Goal: Task Accomplishment & Management: Complete application form

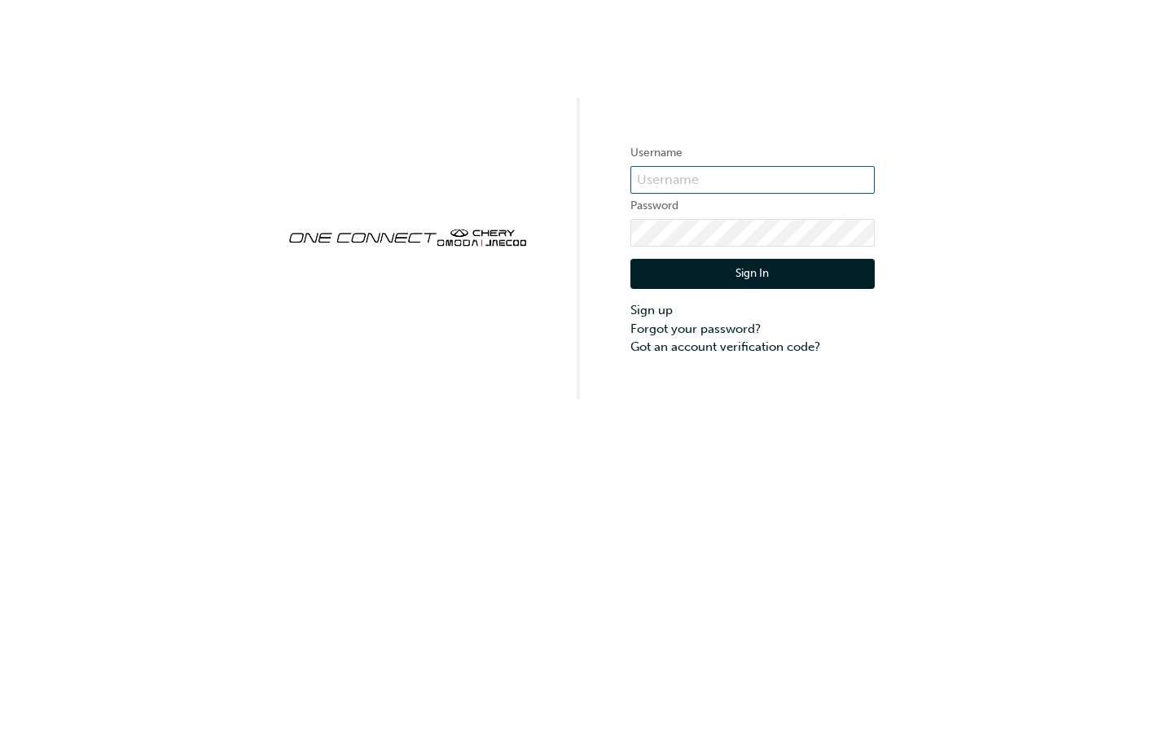
click at [739, 182] on input "text" at bounding box center [752, 180] width 244 height 28
type input "C60651W1"
click at [727, 160] on label "Username" at bounding box center [752, 153] width 244 height 20
click at [706, 174] on input "C60651W1" at bounding box center [752, 180] width 244 height 28
drag, startPoint x: 706, startPoint y: 173, endPoint x: 623, endPoint y: 170, distance: 83.1
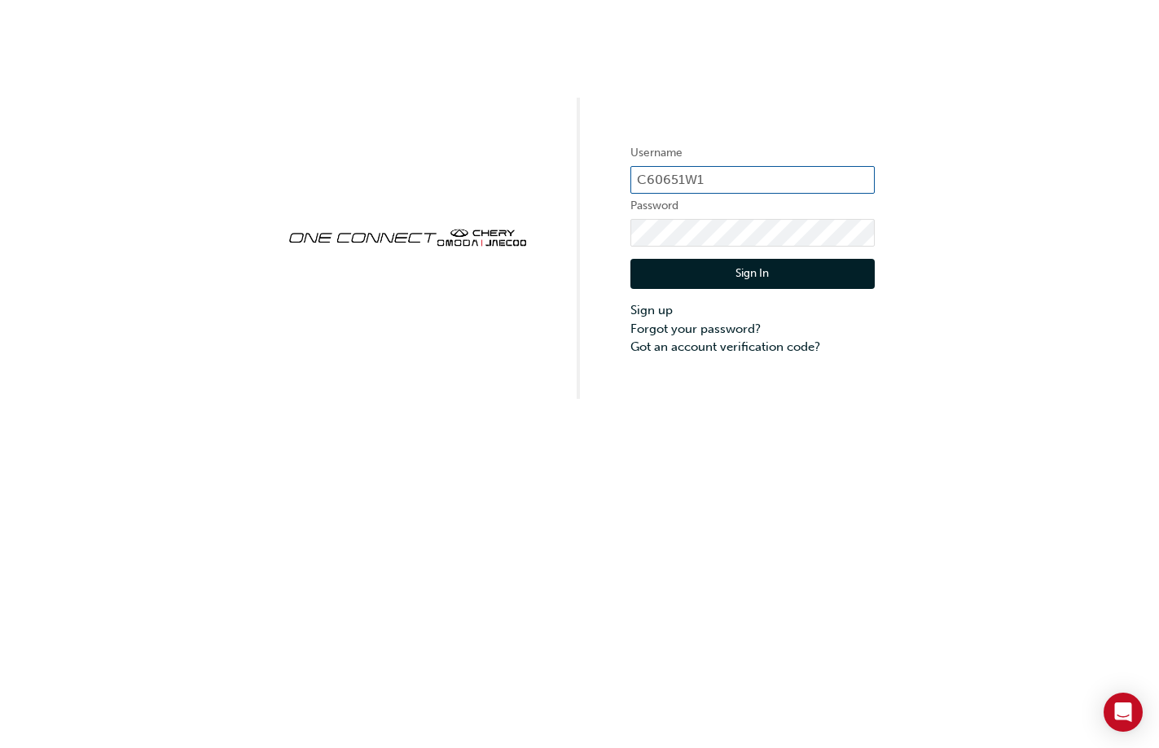
click at [623, 170] on div "Username C60651W1 Password Sign In Sign up Forgot your password? Got an account…" at bounding box center [579, 199] width 1159 height 399
click at [702, 270] on button "Sign In" at bounding box center [752, 274] width 244 height 31
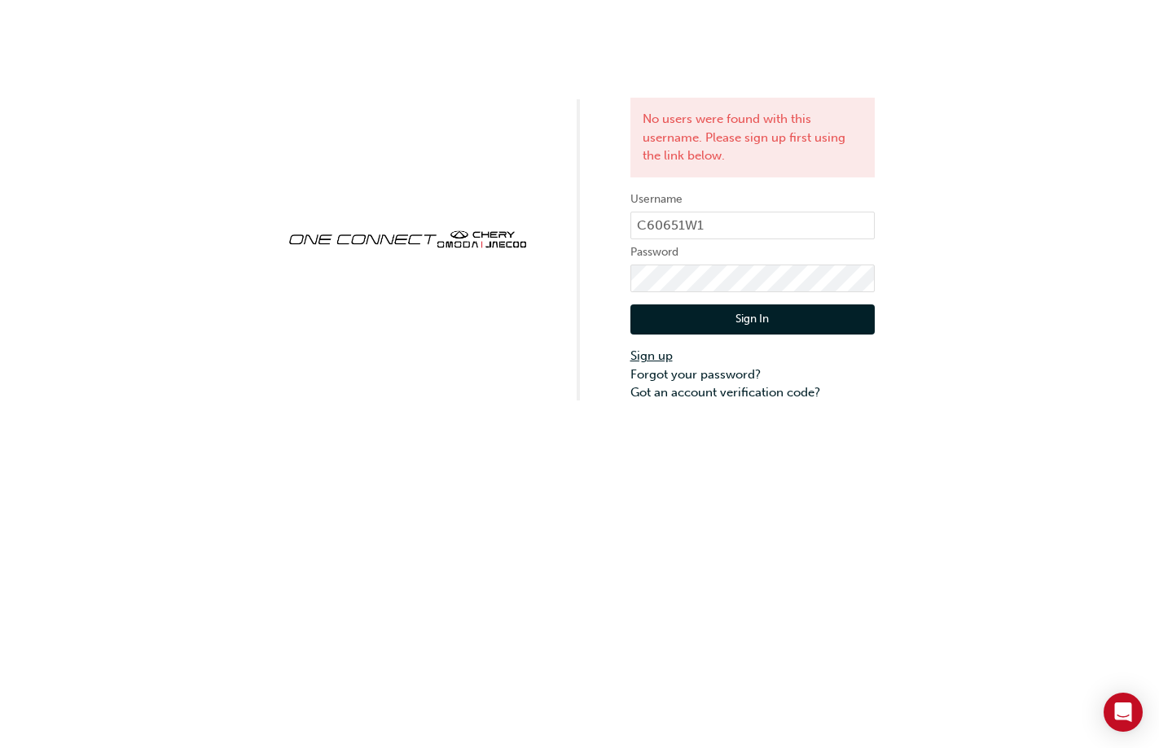
click at [657, 356] on link "Sign up" at bounding box center [752, 356] width 244 height 19
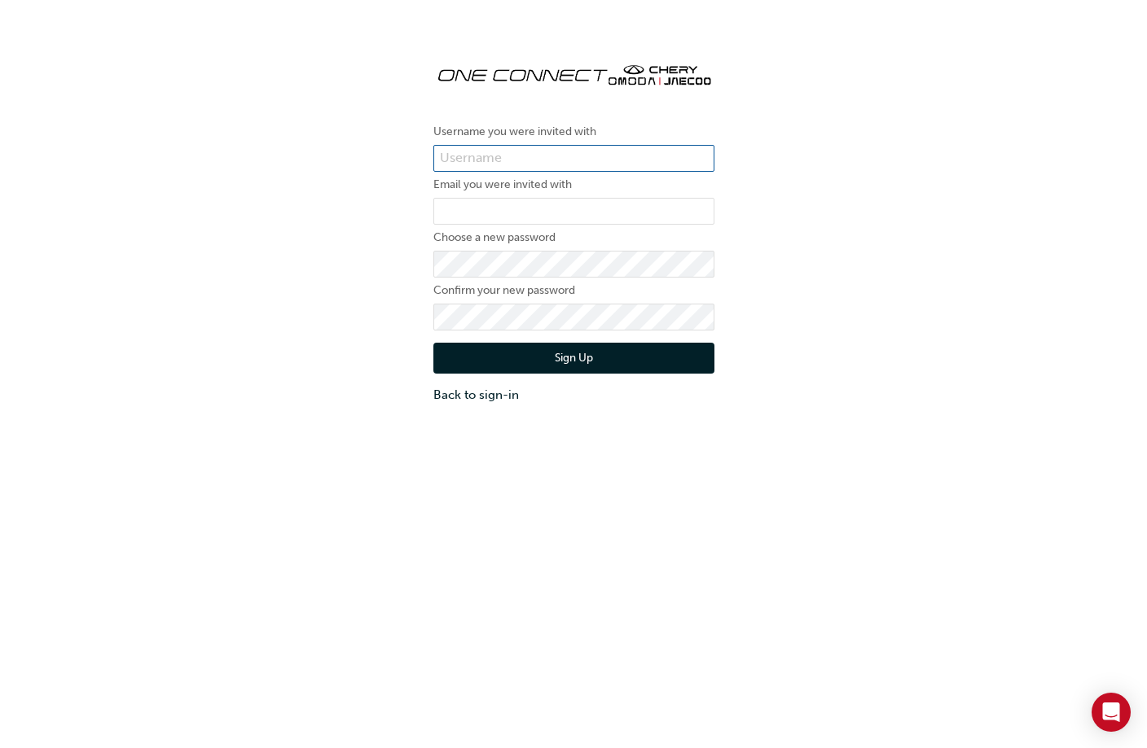
click at [555, 165] on input "text" at bounding box center [573, 159] width 281 height 28
click at [359, 200] on div "Username you were invited with Email you were invited with Choose a new passwor…" at bounding box center [573, 226] width 1147 height 379
